Goal: Information Seeking & Learning: Learn about a topic

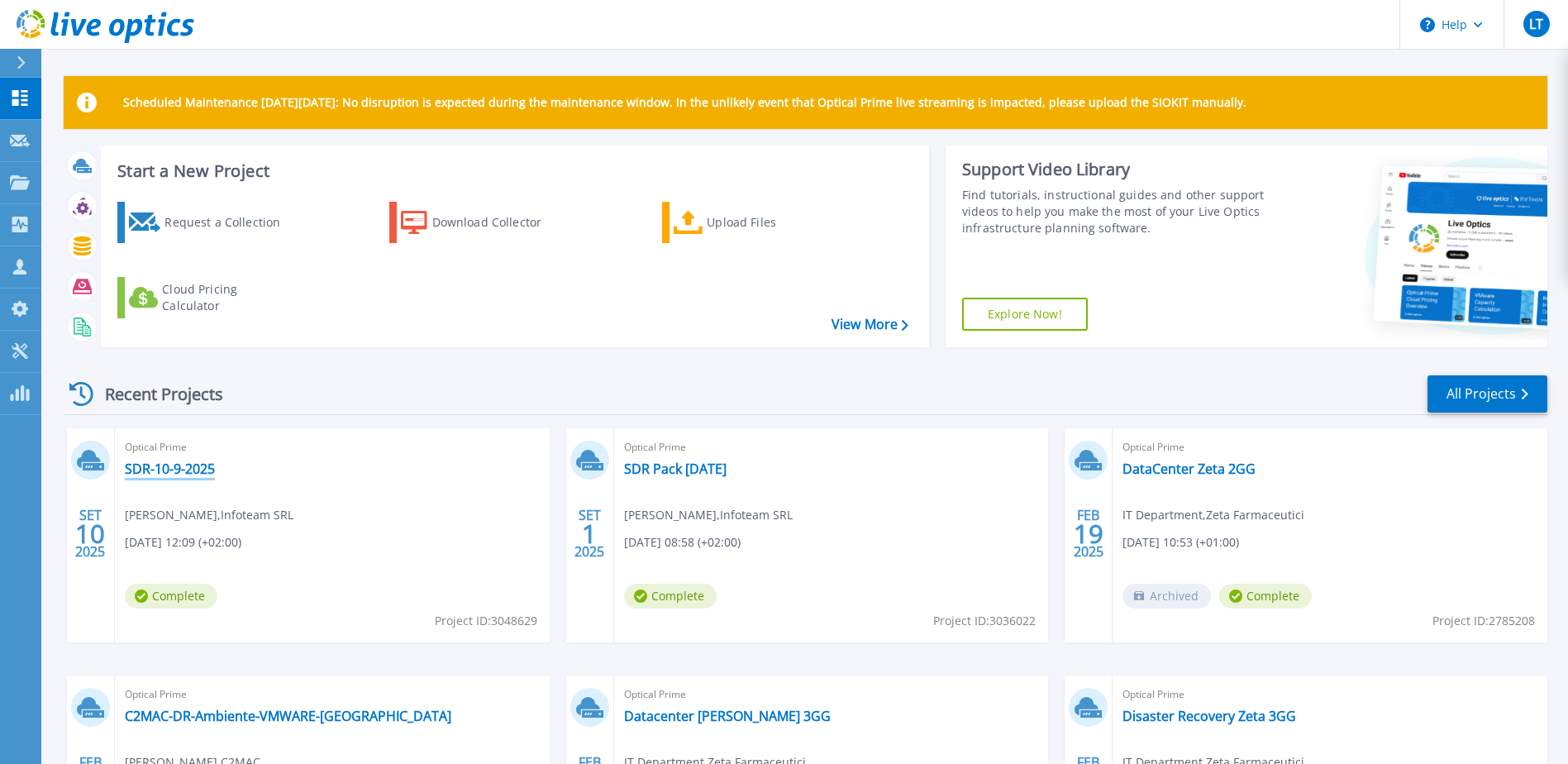
click at [183, 473] on link "SDR-10-9-2025" at bounding box center [170, 468] width 90 height 17
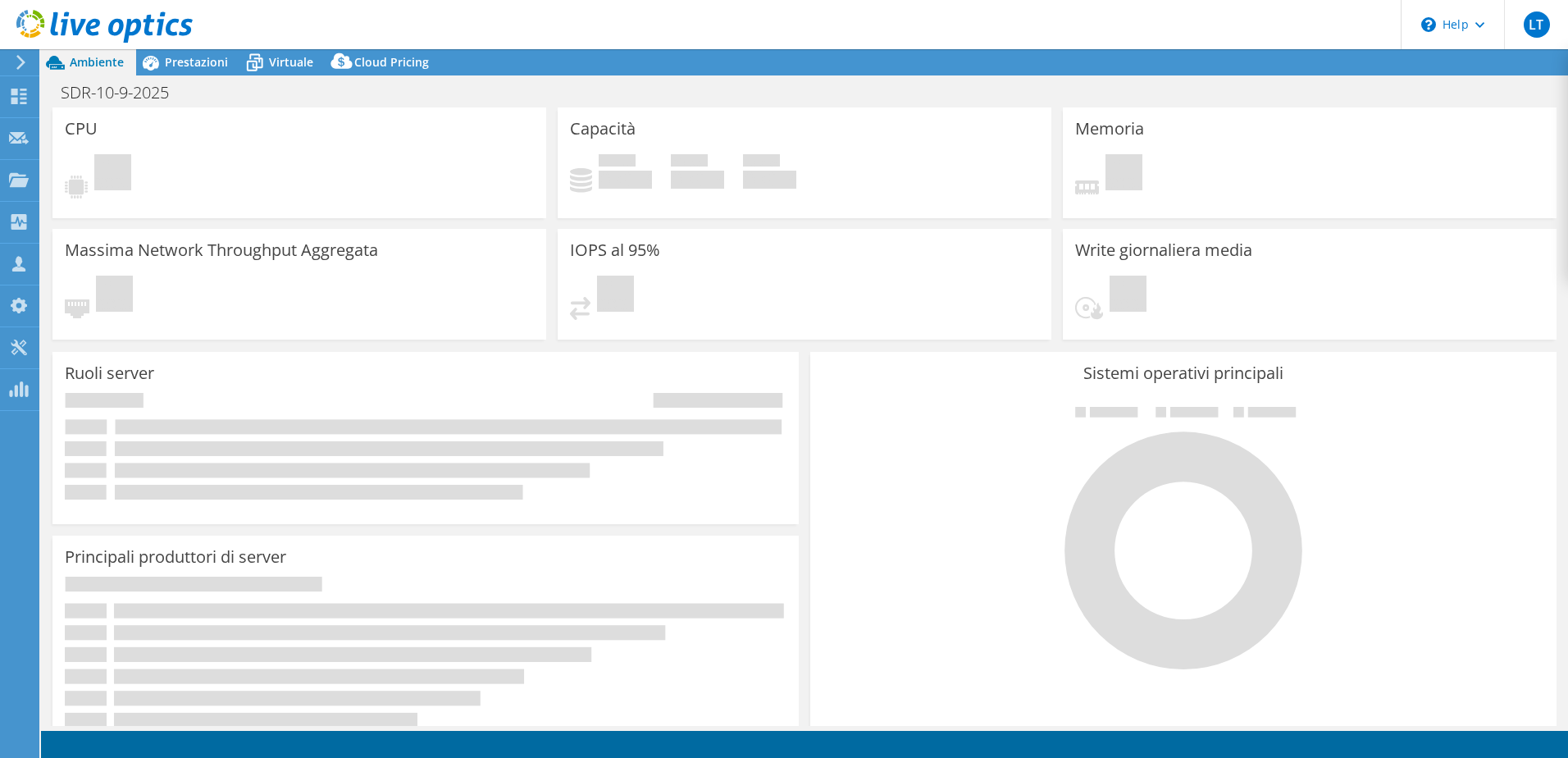
select select "USD"
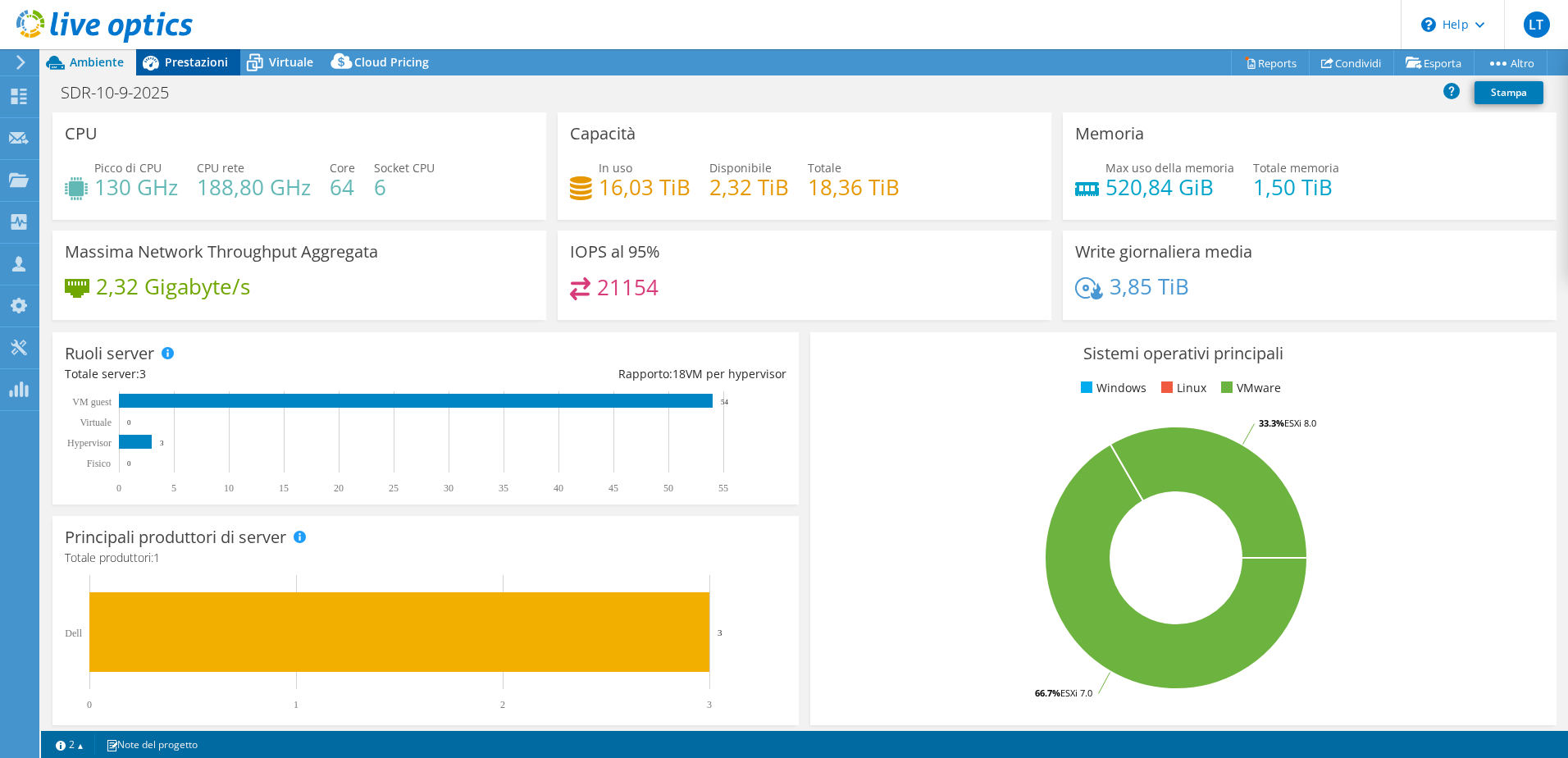
click at [215, 62] on span "Prestazioni" at bounding box center [196, 62] width 63 height 16
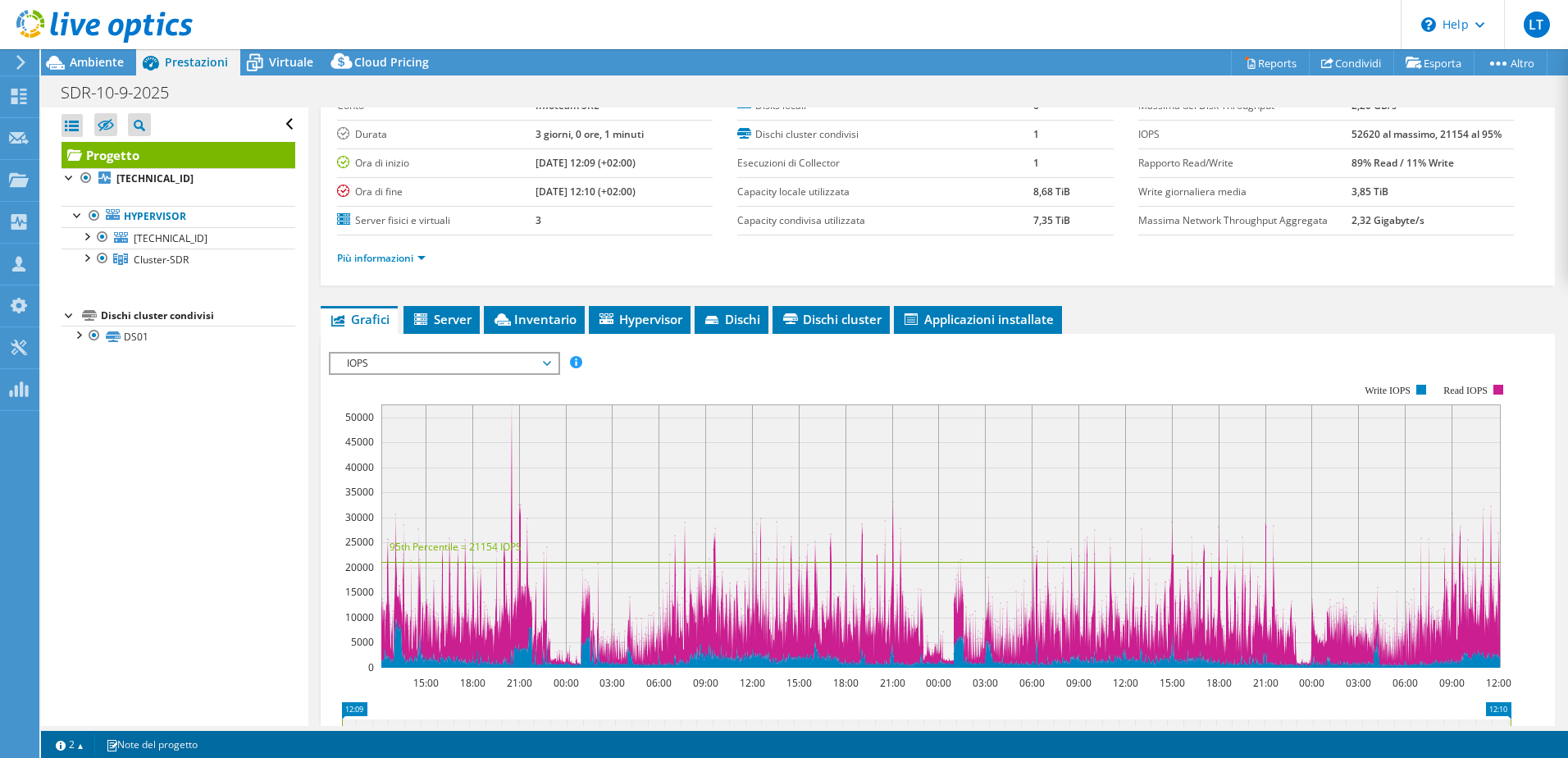
scroll to position [164, 0]
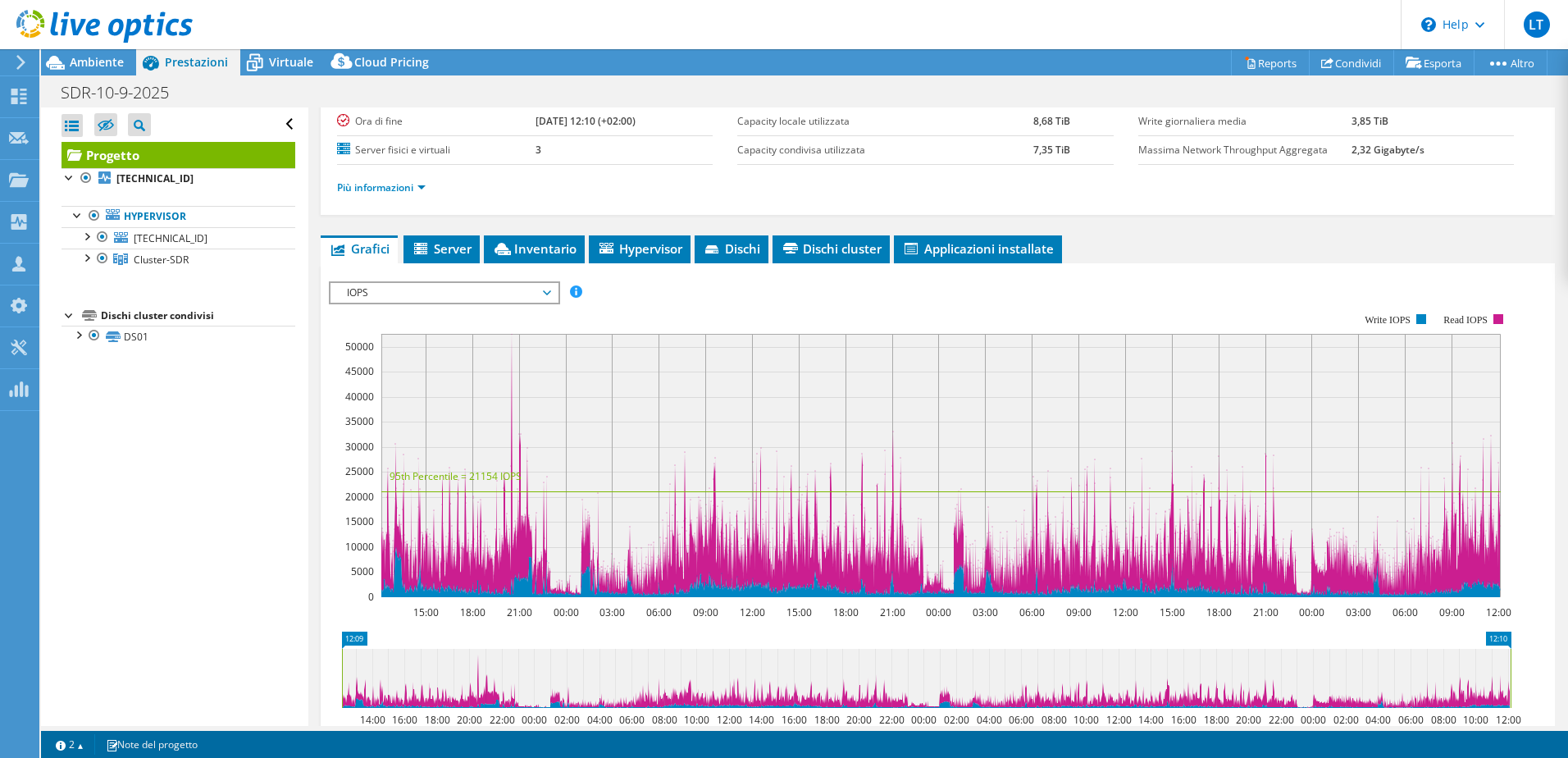
click at [490, 298] on span "IOPS" at bounding box center [444, 292] width 211 height 19
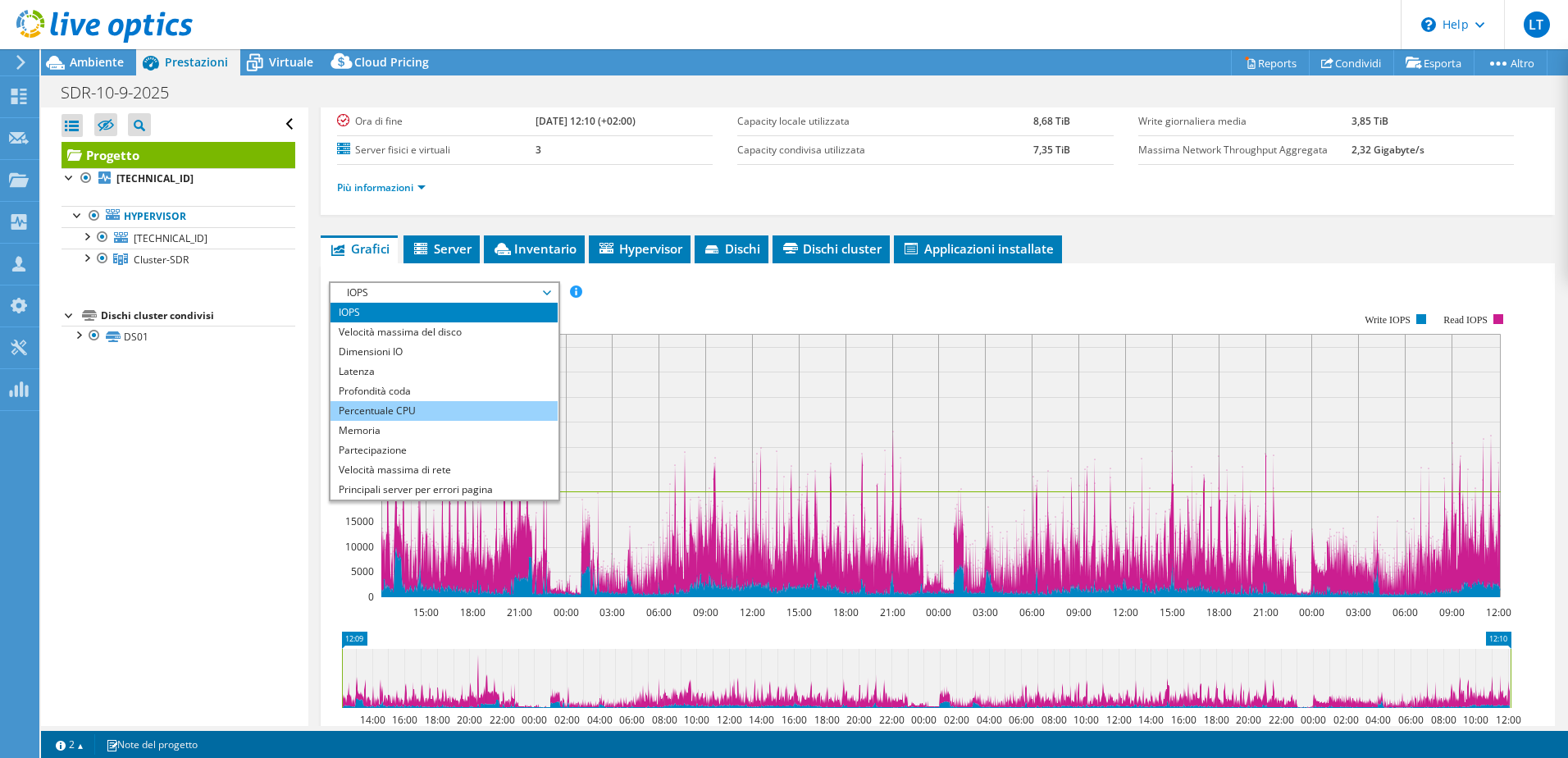
click at [424, 413] on li "Percentuale CPU" at bounding box center [444, 411] width 228 height 19
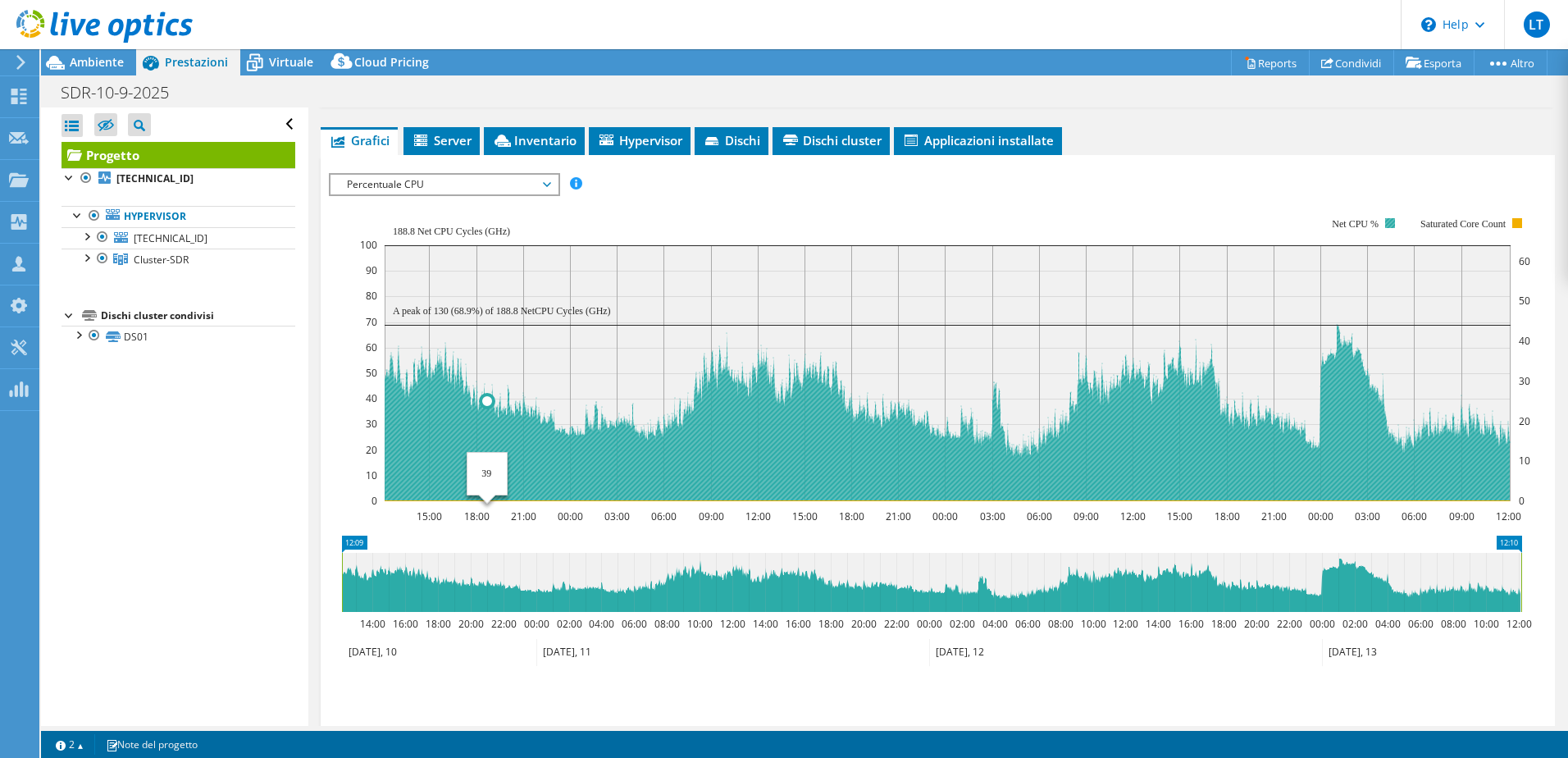
scroll to position [405, 0]
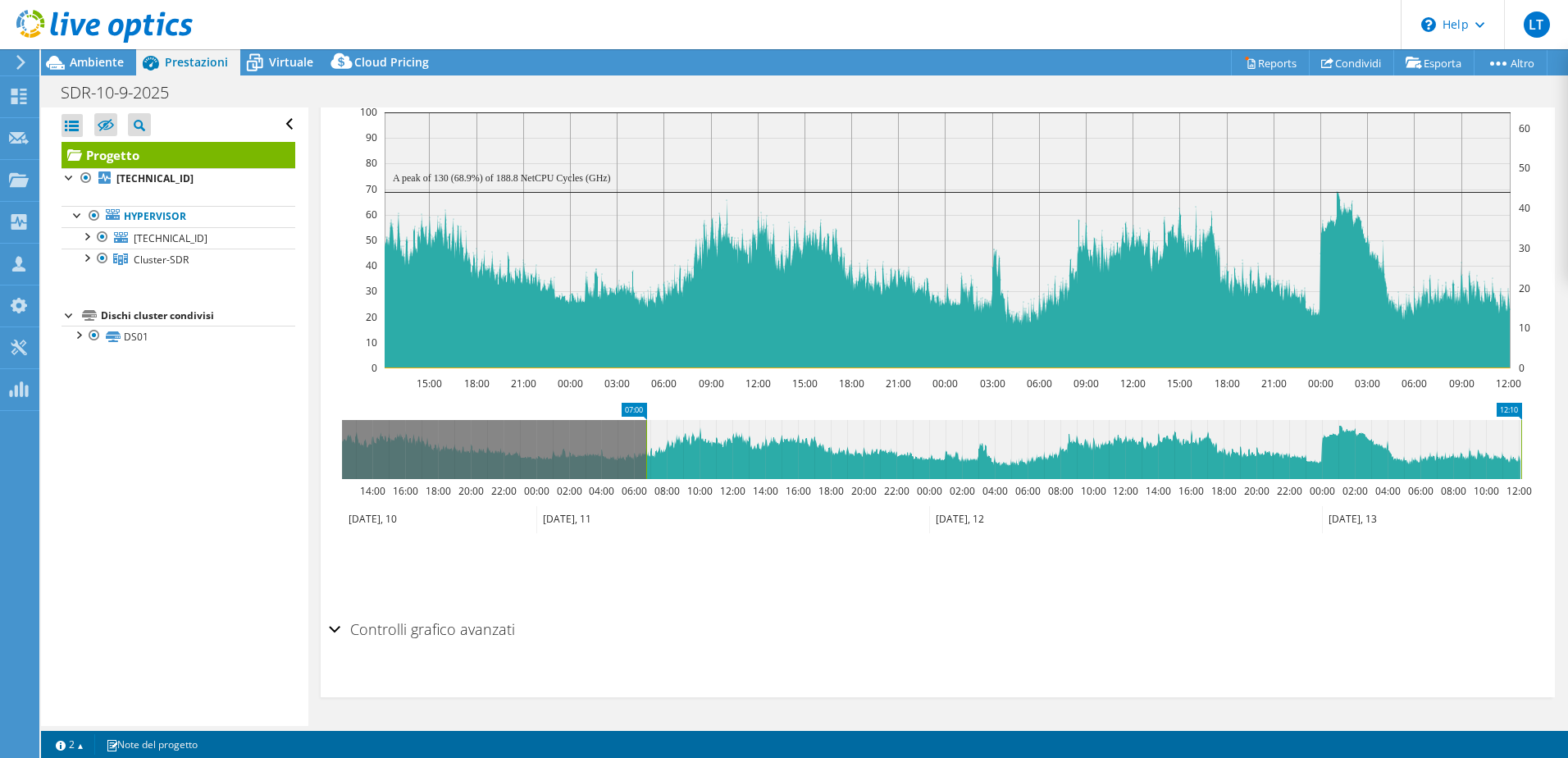
drag, startPoint x: 341, startPoint y: 440, endPoint x: 646, endPoint y: 453, distance: 305.3
click at [646, 453] on rect at bounding box center [646, 449] width 6 height 59
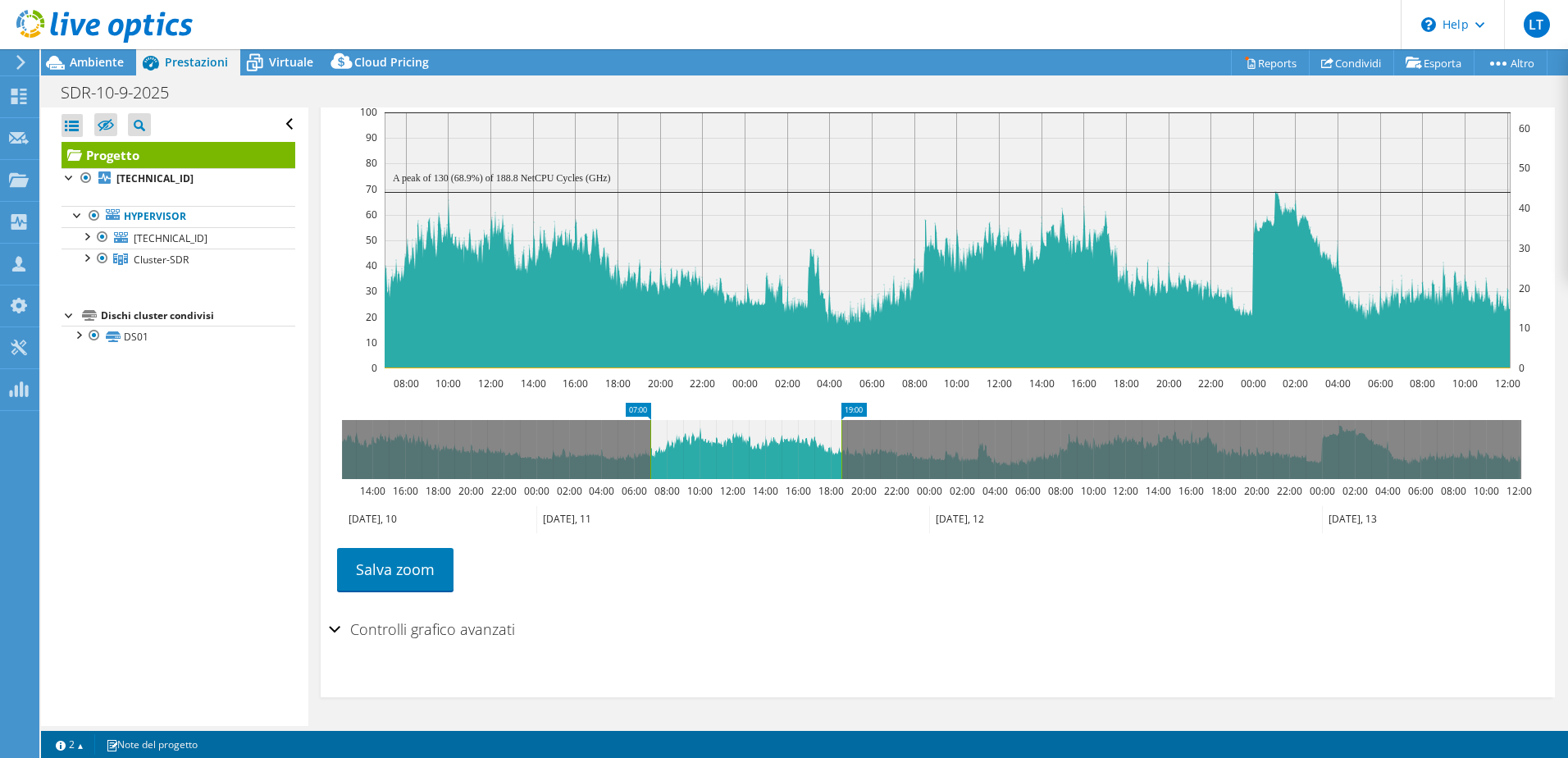
drag, startPoint x: 1522, startPoint y: 448, endPoint x: 842, endPoint y: 466, distance: 680.2
click at [842, 466] on rect at bounding box center [841, 449] width 6 height 59
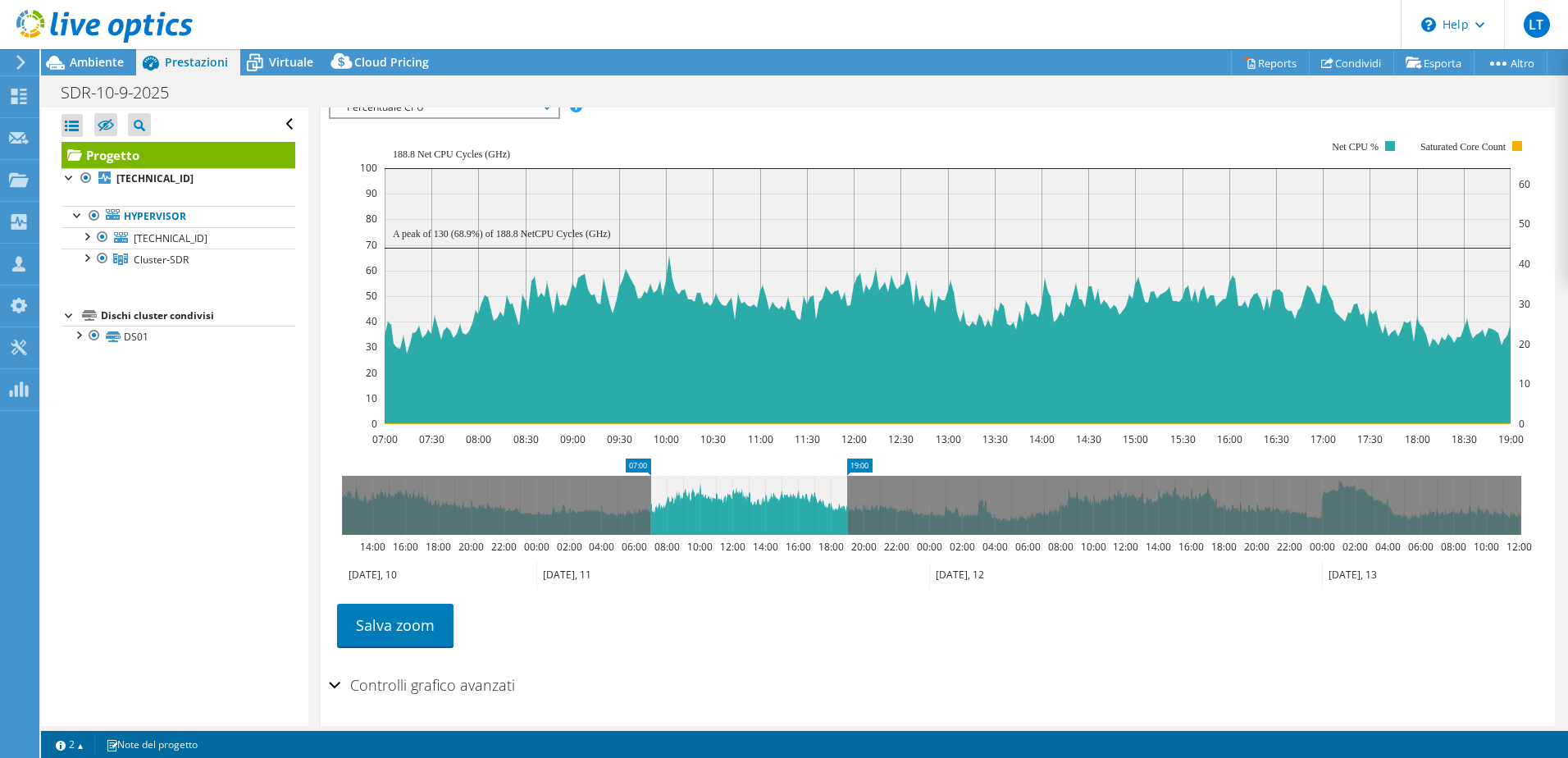
scroll to position [323, 0]
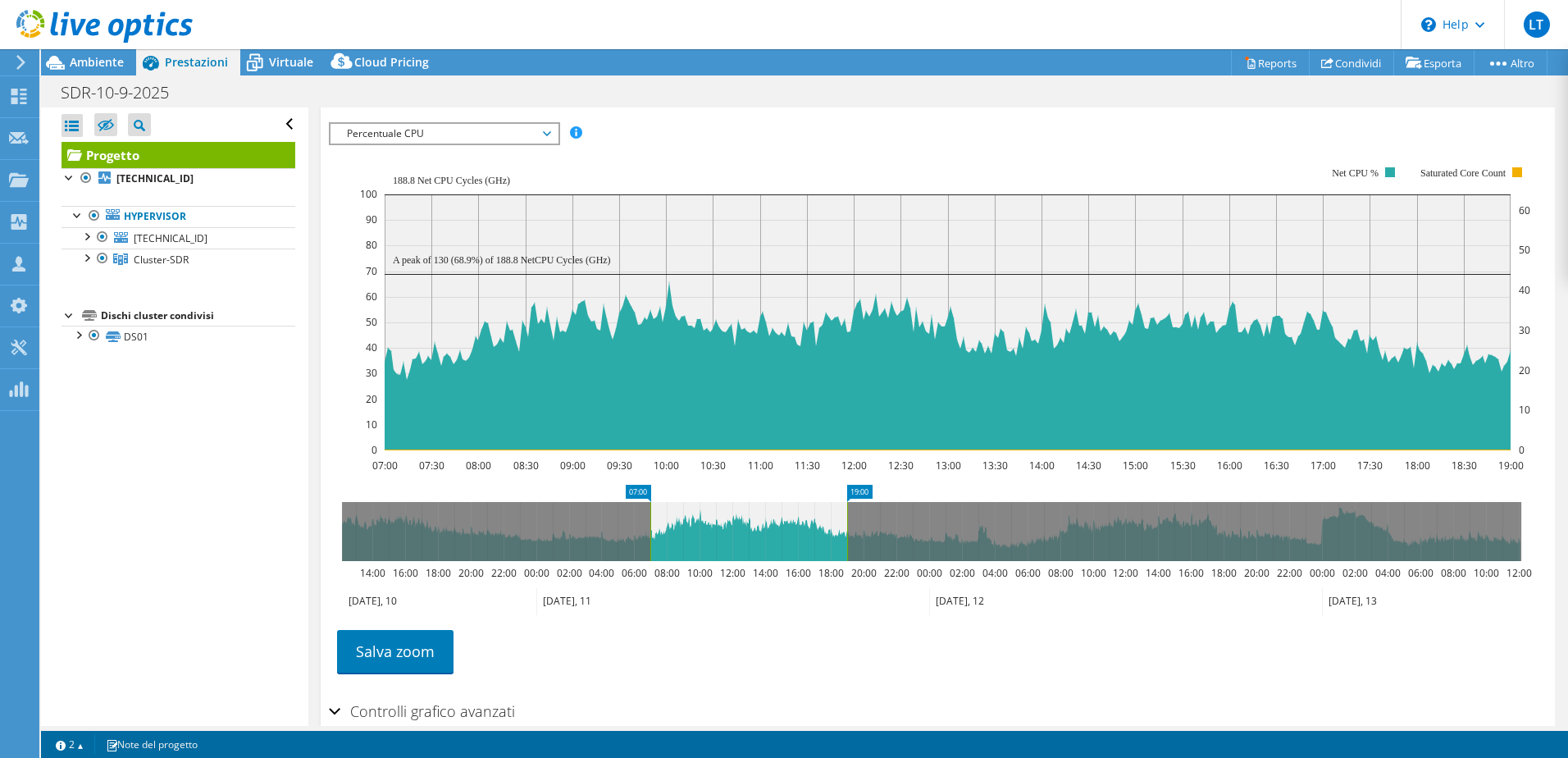
drag, startPoint x: 85, startPoint y: 177, endPoint x: 173, endPoint y: 201, distance: 91.2
click at [85, 177] on div at bounding box center [86, 178] width 17 height 19
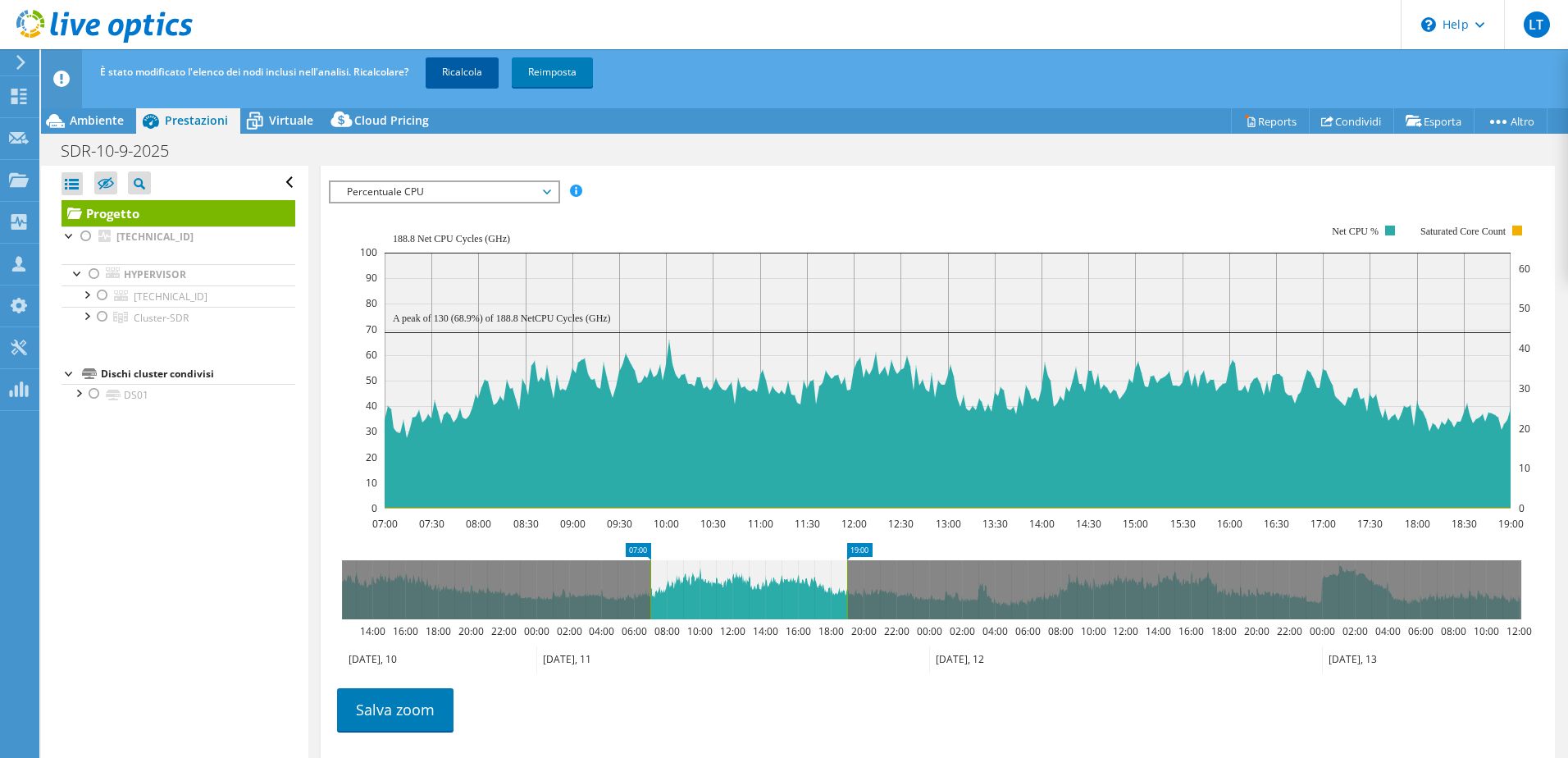
click at [474, 78] on link "Ricalcola" at bounding box center [461, 73] width 73 height 30
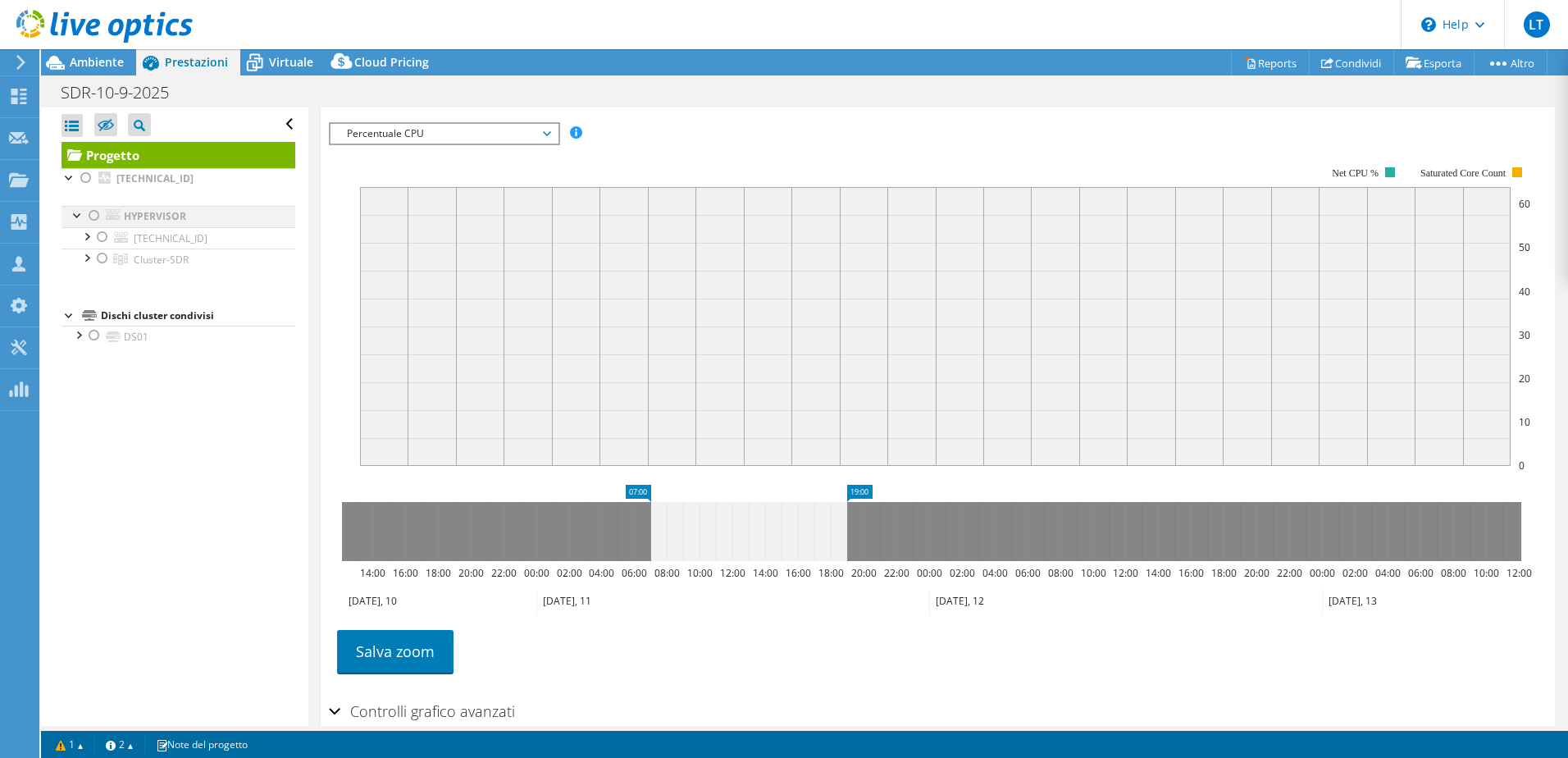
click at [90, 214] on div at bounding box center [94, 215] width 17 height 19
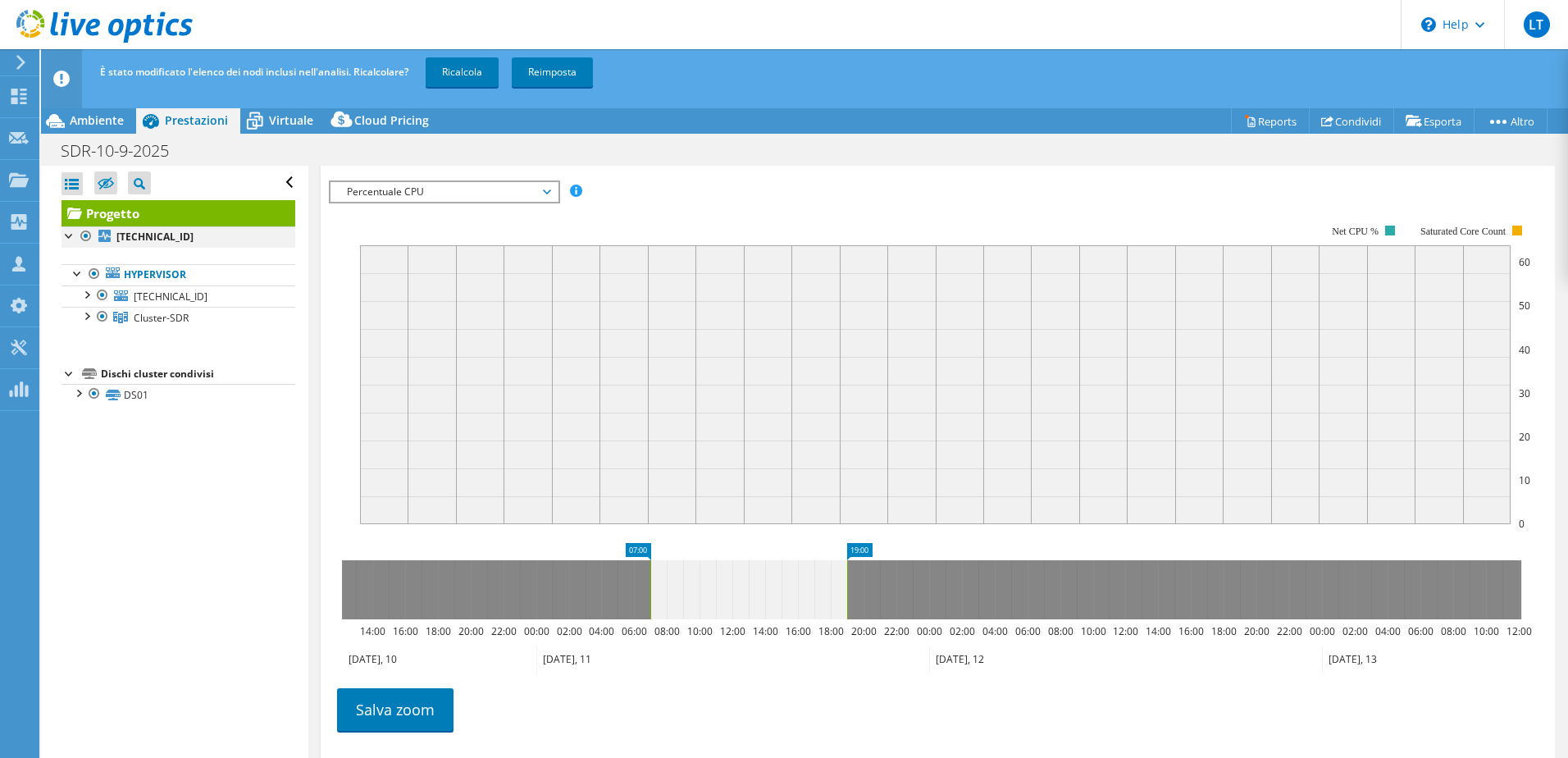
click at [69, 238] on div at bounding box center [69, 235] width 17 height 17
click at [89, 314] on div at bounding box center [86, 315] width 17 height 17
click at [88, 295] on div at bounding box center [86, 293] width 17 height 17
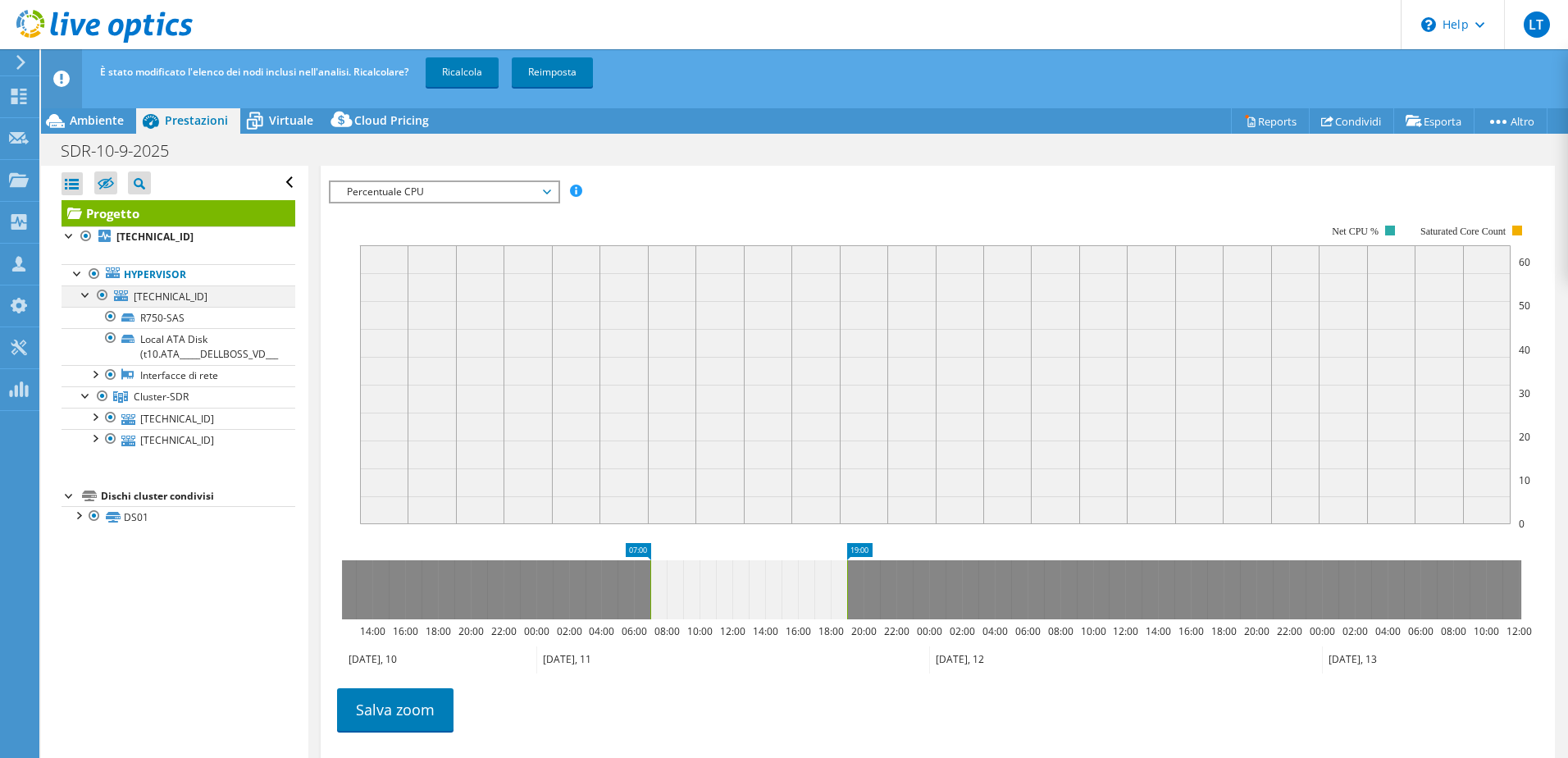
click at [104, 293] on div at bounding box center [102, 295] width 17 height 19
click at [487, 67] on link "Ricalcola" at bounding box center [461, 73] width 73 height 30
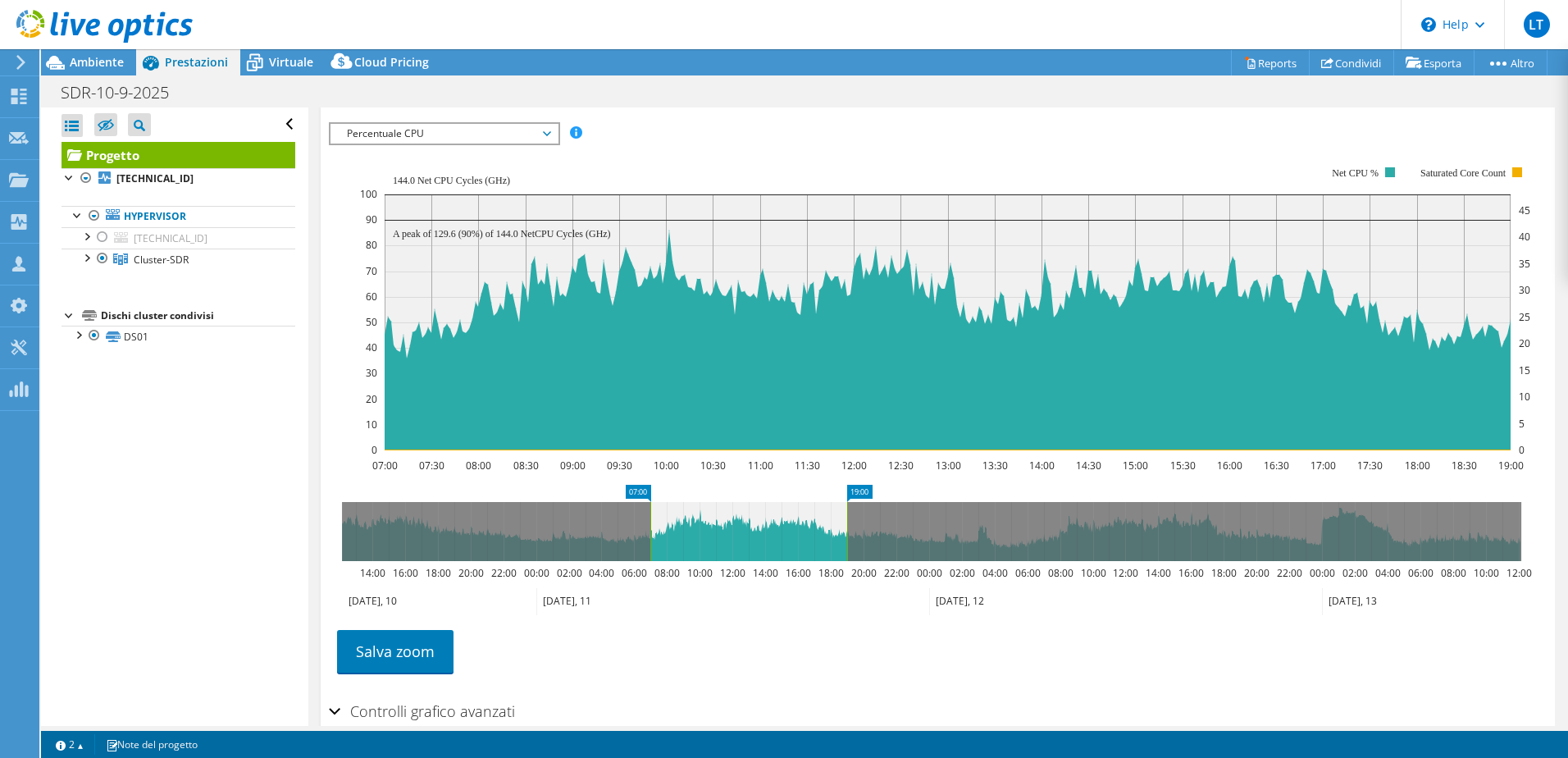
click at [396, 137] on span "Percentuale CPU" at bounding box center [444, 134] width 211 height 19
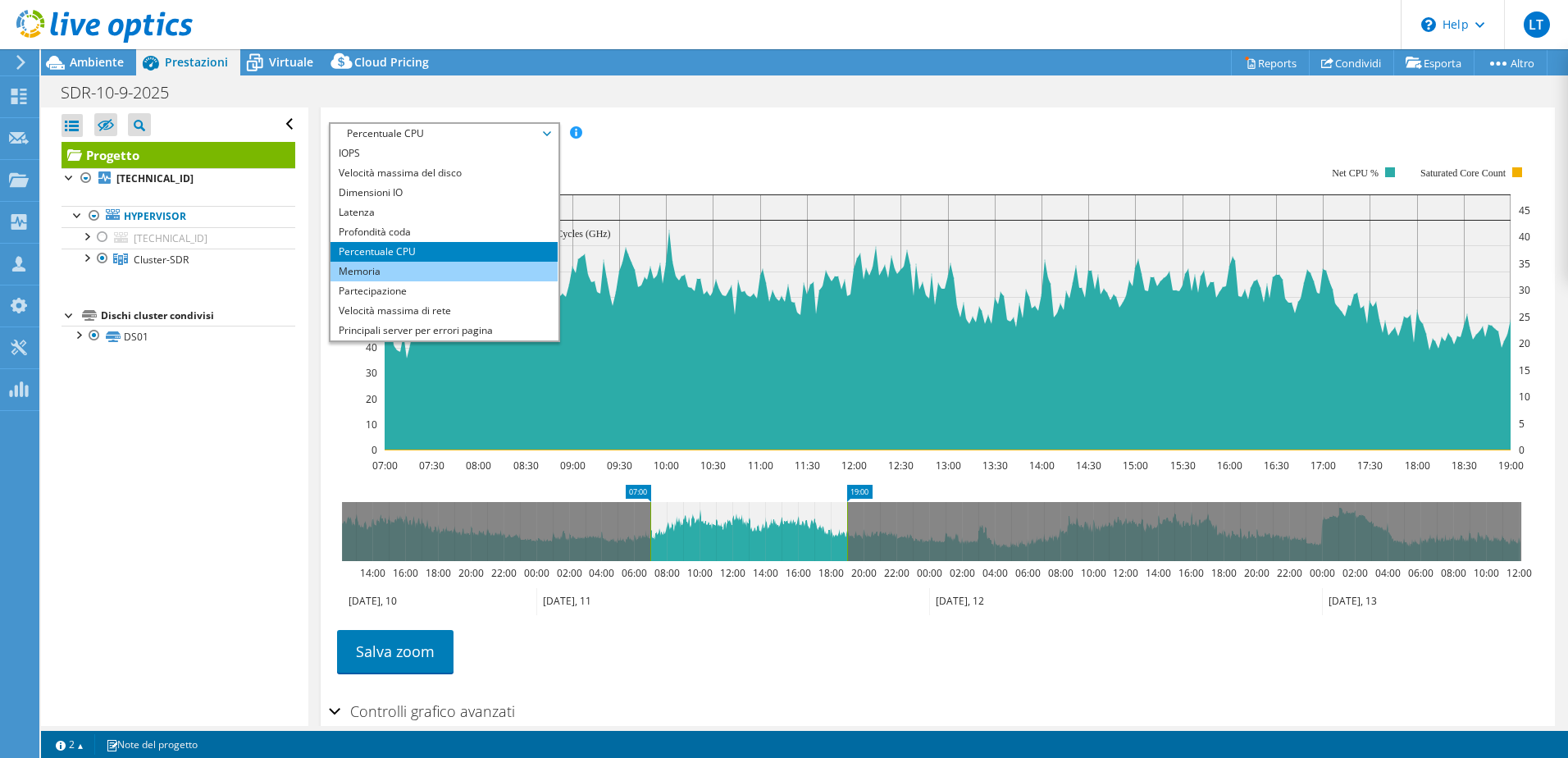
click at [388, 271] on li "Memoria" at bounding box center [444, 271] width 228 height 19
